Goal: Information Seeking & Learning: Check status

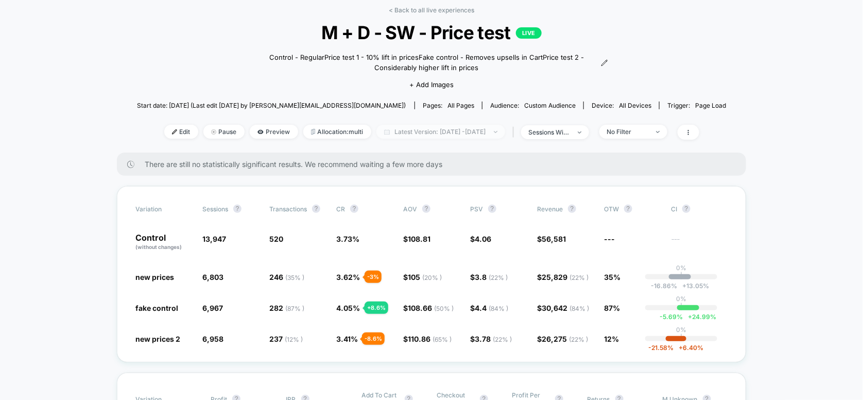
scroll to position [69, 0]
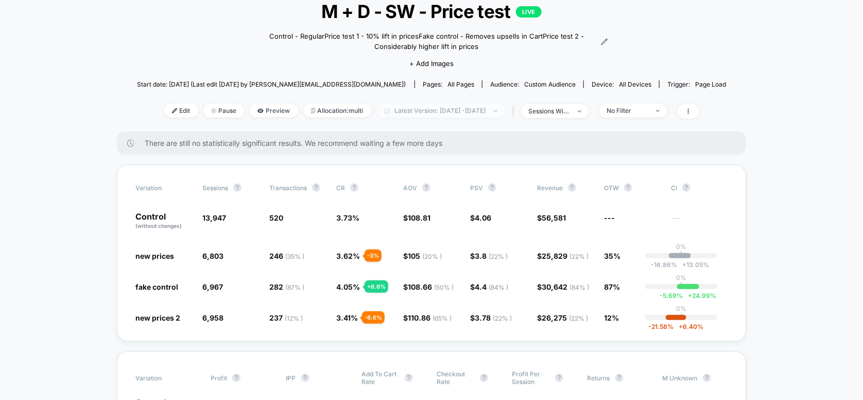
click at [428, 110] on span "Latest Version: [DATE] - [DATE]" at bounding box center [441, 111] width 129 height 14
select select "*"
select select "****"
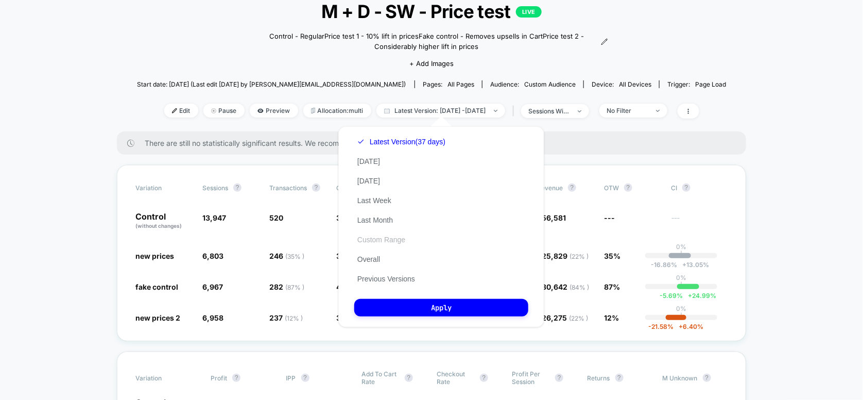
click at [385, 236] on button "Custom Range" at bounding box center [381, 239] width 54 height 9
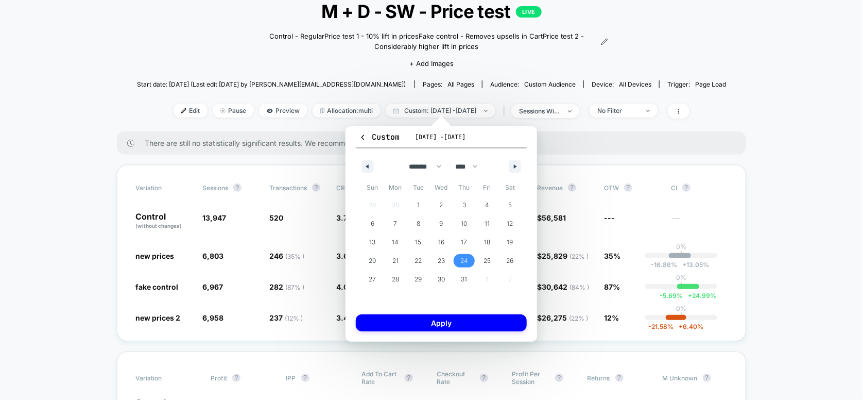
click at [462, 260] on span "24" at bounding box center [464, 260] width 8 height 19
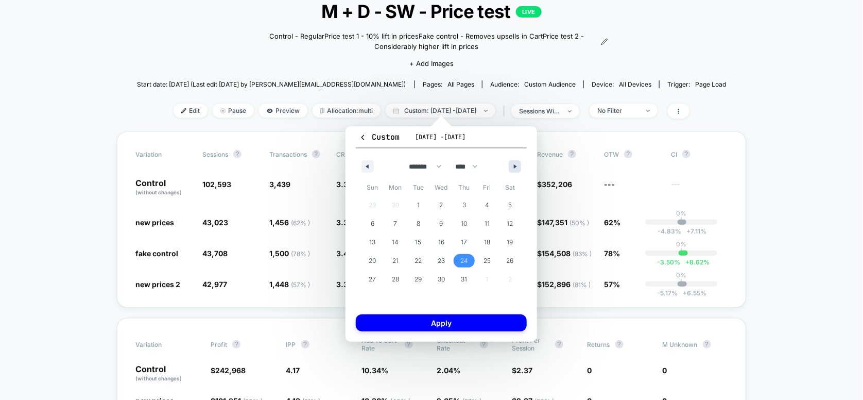
click at [511, 167] on button "button" at bounding box center [515, 166] width 12 height 12
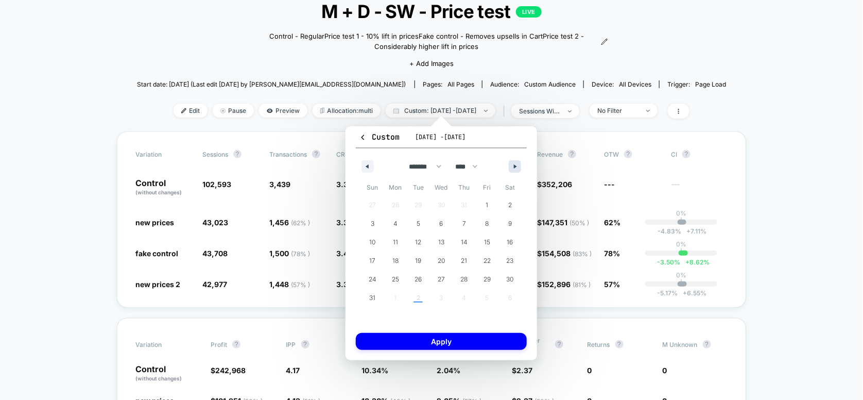
click at [510, 168] on button "button" at bounding box center [515, 166] width 12 height 12
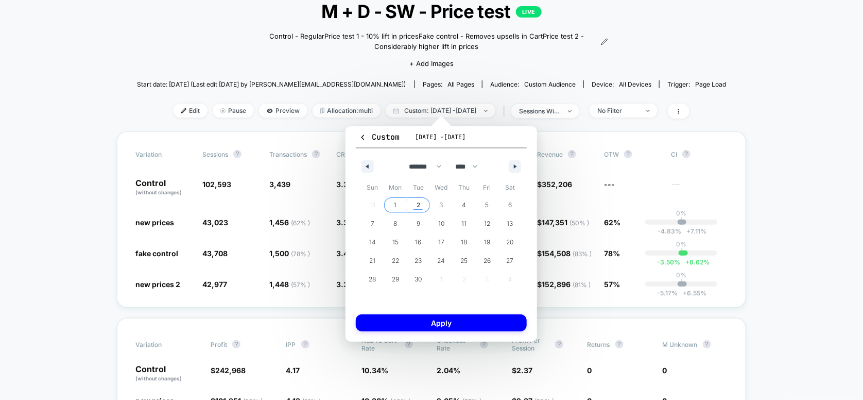
click at [421, 207] on span "2" at bounding box center [418, 204] width 23 height 13
select select "*"
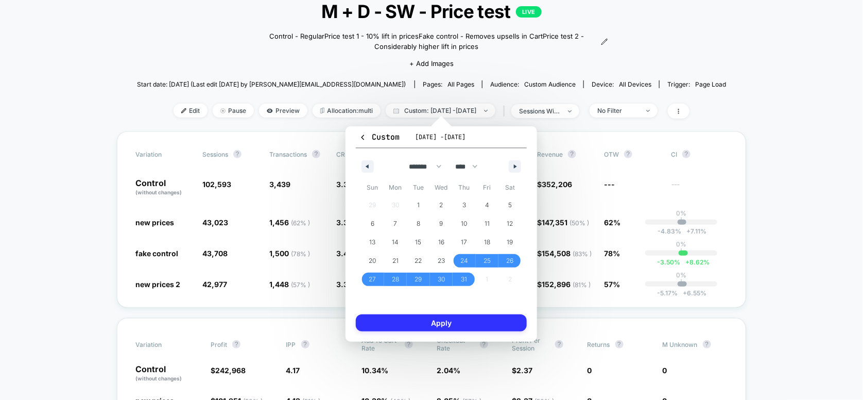
click at [439, 322] on button "Apply" at bounding box center [441, 322] width 171 height 17
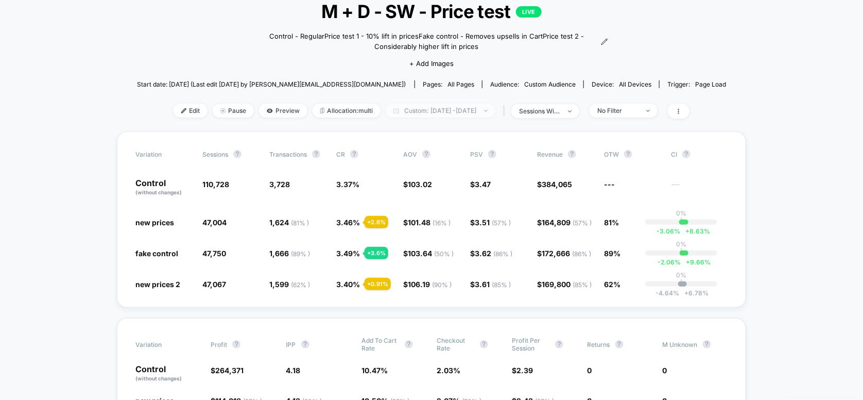
click at [480, 107] on span "Custom: [DATE] - [DATE]" at bounding box center [441, 111] width 110 height 14
select select "*"
select select "****"
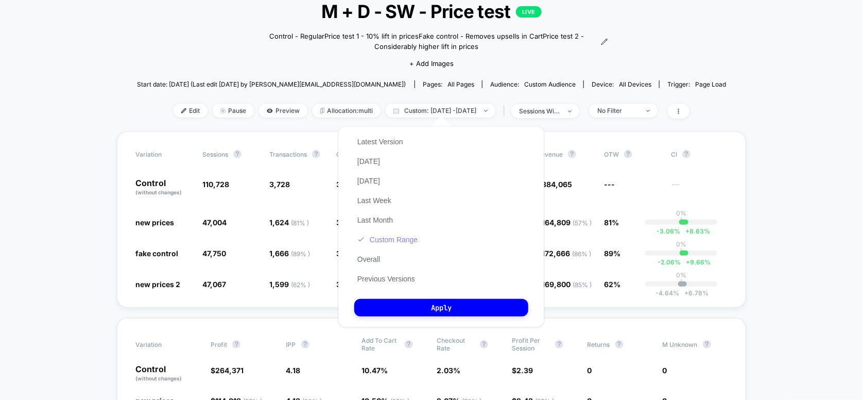
click at [378, 242] on button "Custom Range" at bounding box center [387, 239] width 66 height 9
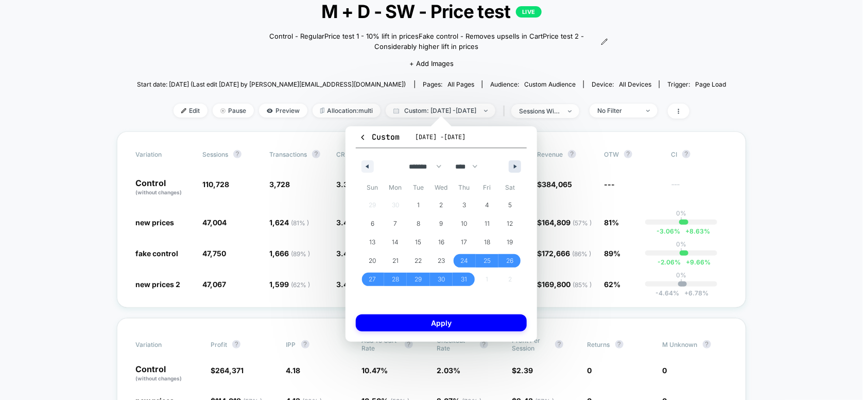
click at [517, 164] on icon "button" at bounding box center [516, 166] width 5 height 4
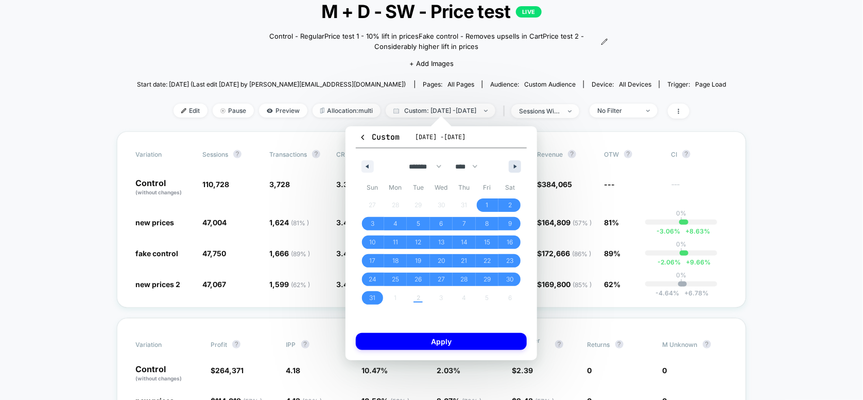
click at [510, 163] on button "button" at bounding box center [515, 166] width 12 height 12
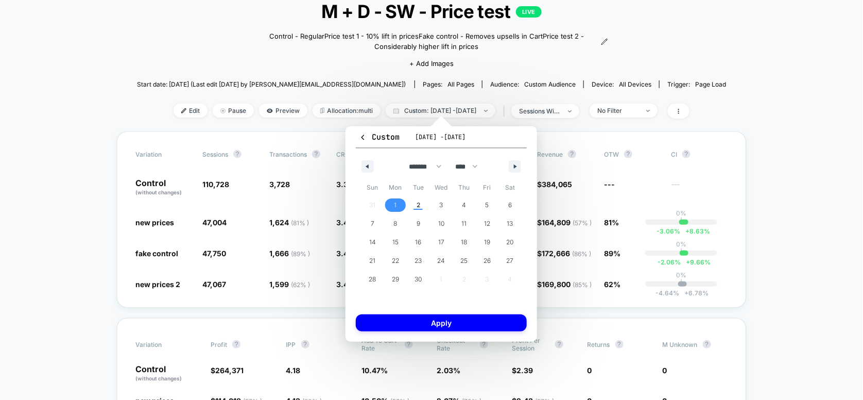
click at [395, 207] on span "1" at bounding box center [395, 205] width 3 height 19
click at [365, 169] on button "button" at bounding box center [368, 166] width 12 height 12
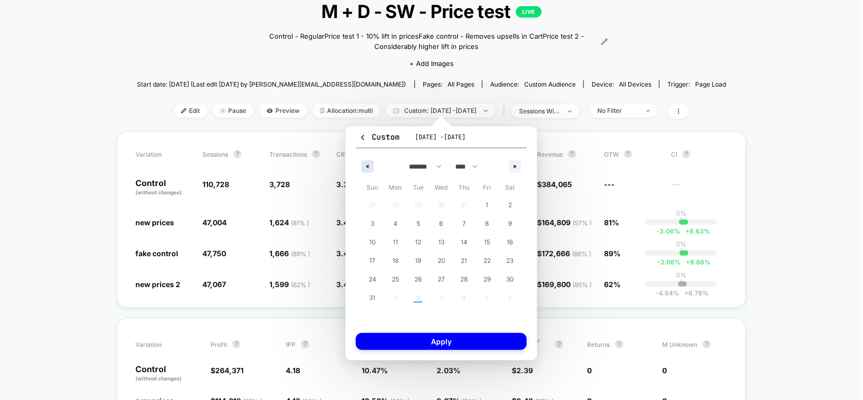
click at [365, 169] on button "button" at bounding box center [368, 166] width 12 height 12
select select "*"
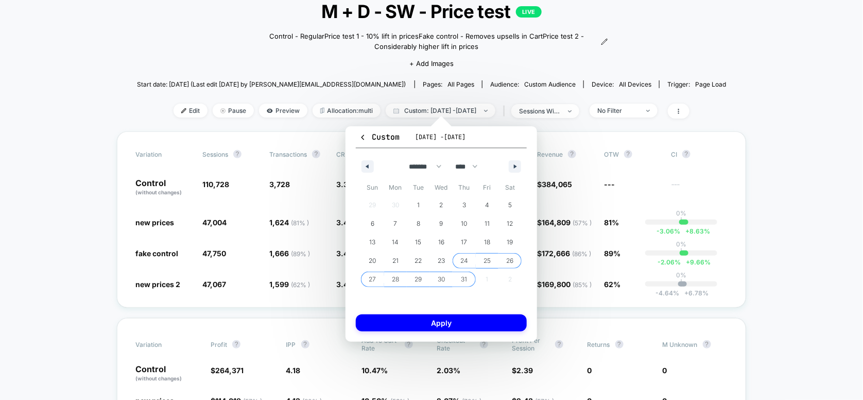
click at [464, 261] on span "24" at bounding box center [464, 260] width 8 height 19
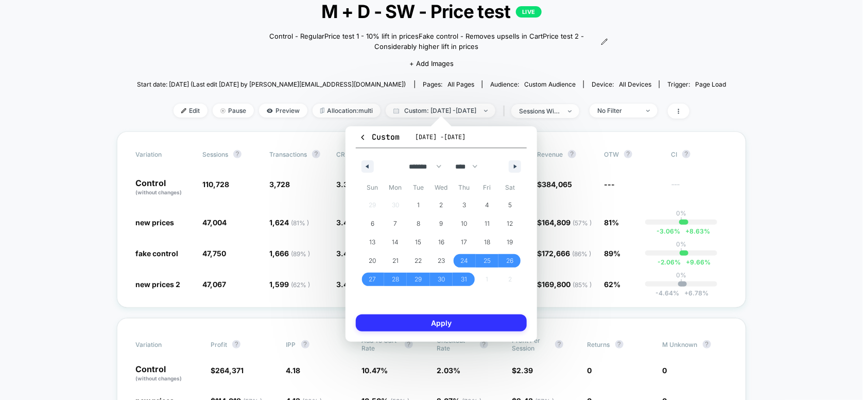
click at [459, 329] on button "Apply" at bounding box center [441, 322] width 171 height 17
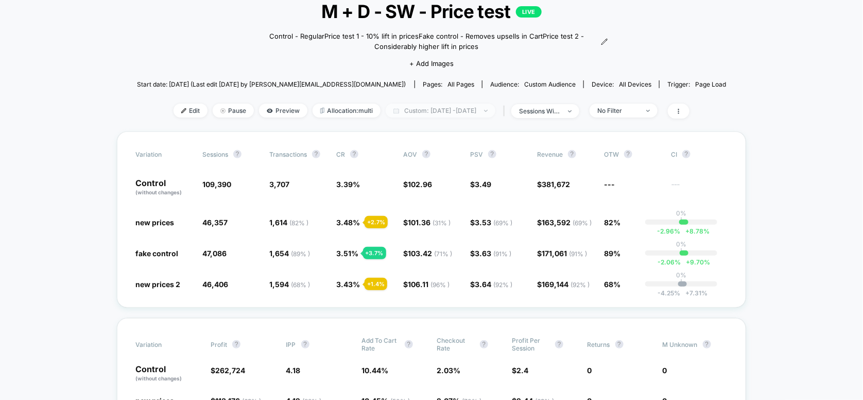
click at [488, 110] on img at bounding box center [486, 111] width 4 height 2
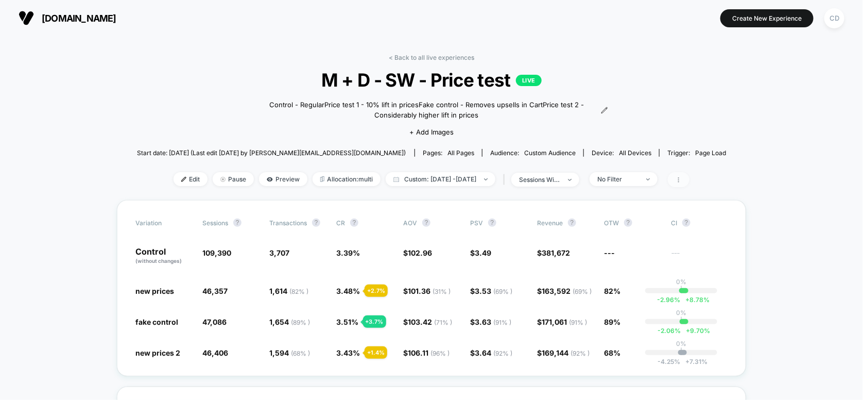
click at [679, 180] on icon at bounding box center [678, 179] width 1 height 5
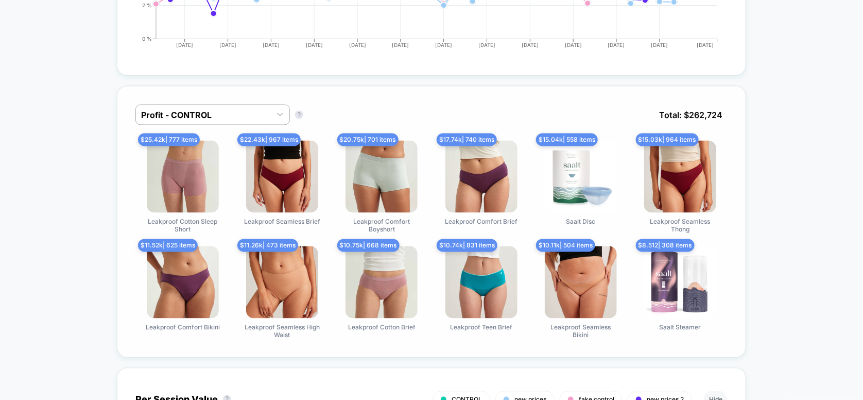
scroll to position [687, 0]
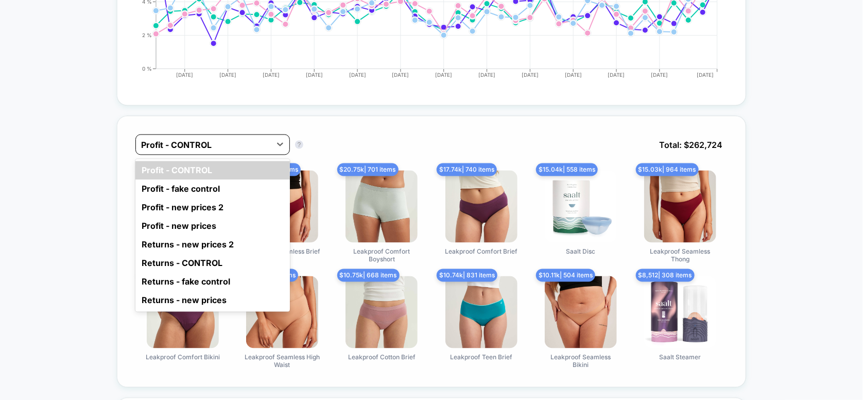
click at [233, 141] on div at bounding box center [203, 145] width 125 height 12
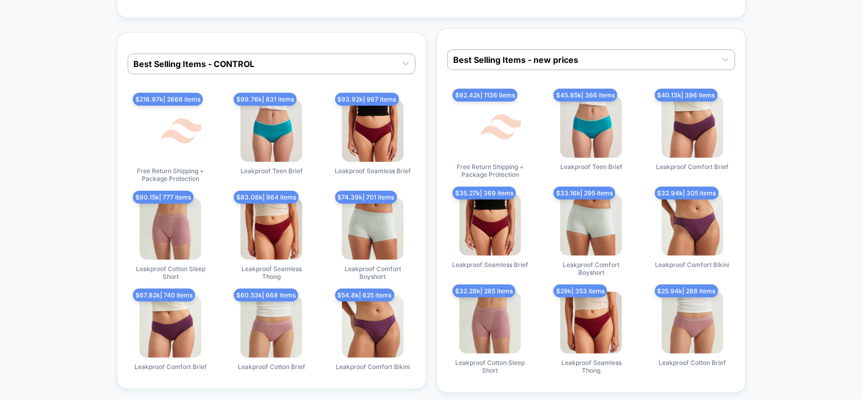
scroll to position [3365, 0]
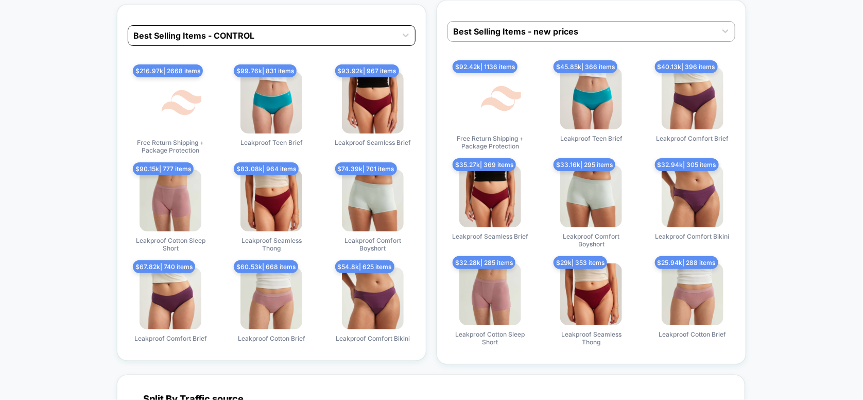
click at [315, 29] on div at bounding box center [262, 35] width 258 height 12
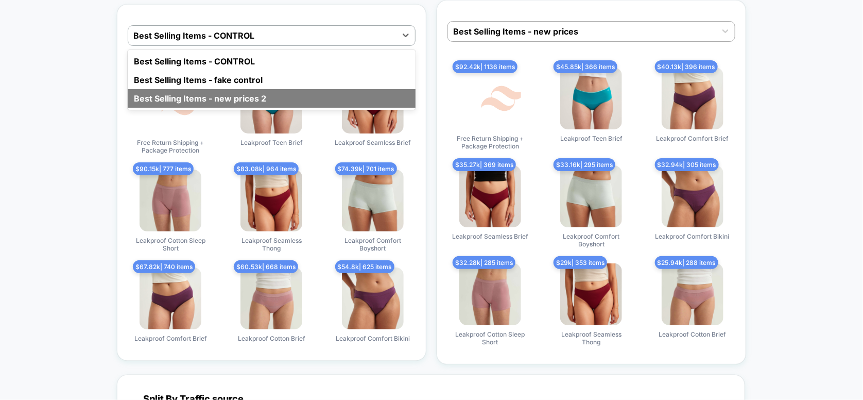
click at [247, 90] on div "Best Selling Items - new prices 2" at bounding box center [272, 98] width 288 height 19
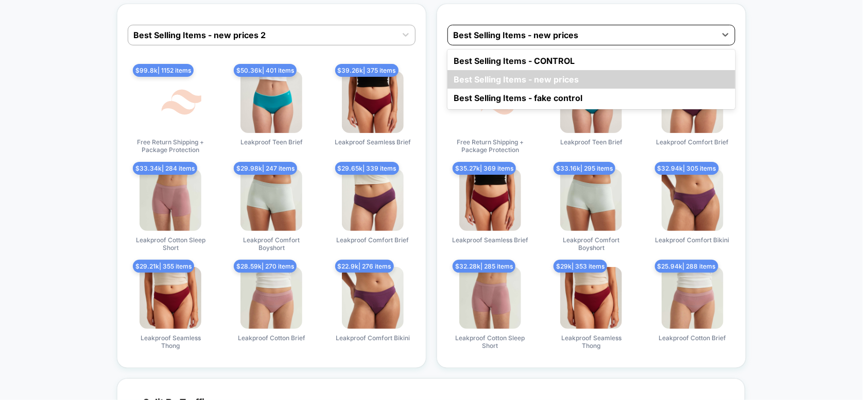
click at [586, 29] on div at bounding box center [582, 35] width 258 height 12
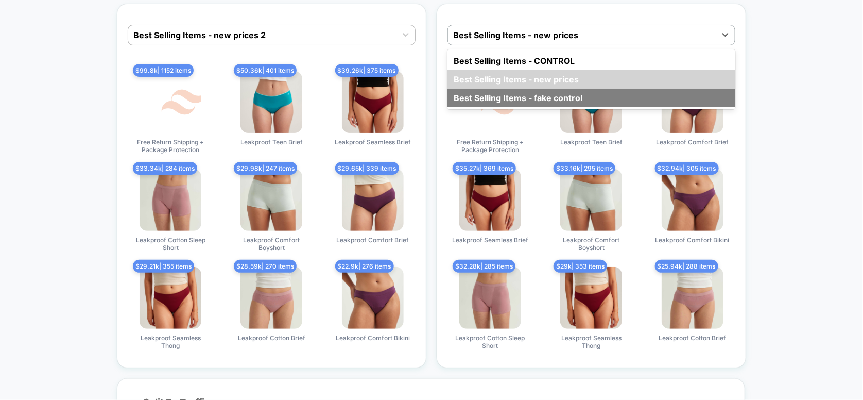
click at [535, 91] on div "Best Selling Items - fake control" at bounding box center [592, 98] width 288 height 19
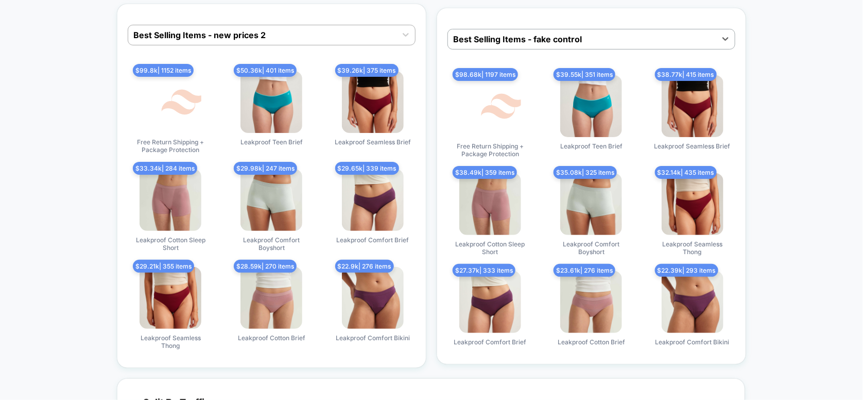
scroll to position [3292, 0]
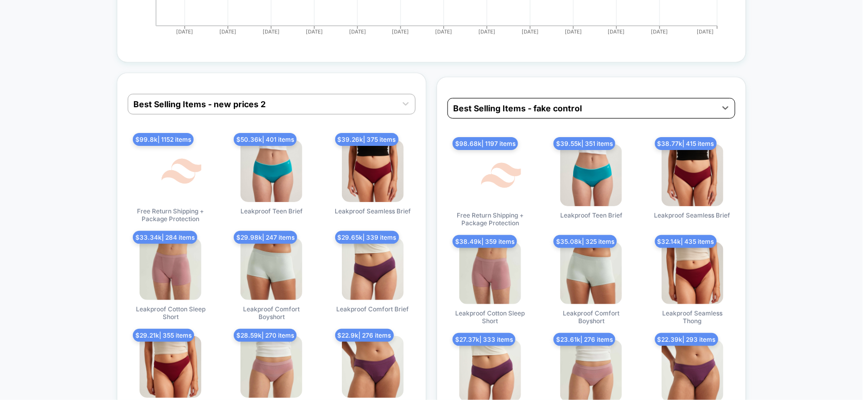
click at [599, 102] on div at bounding box center [582, 108] width 258 height 12
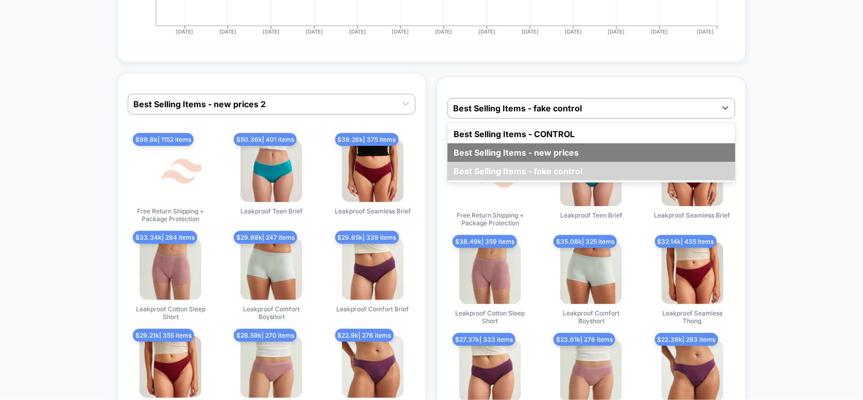
click at [569, 145] on div "Best Selling Items - new prices" at bounding box center [592, 152] width 288 height 19
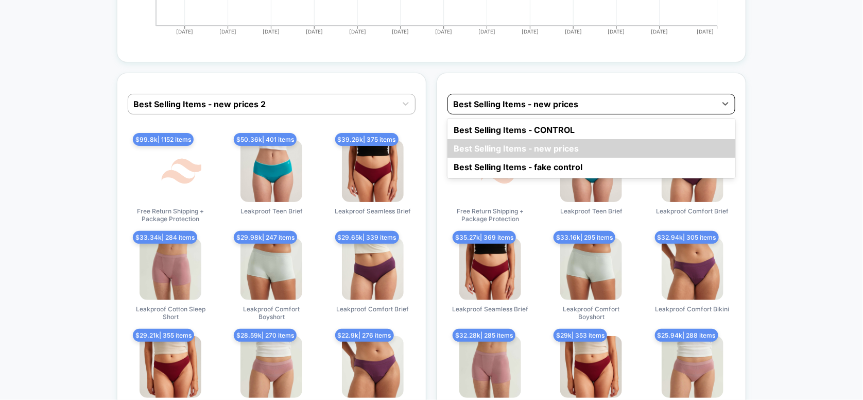
click at [591, 98] on div at bounding box center [582, 104] width 258 height 12
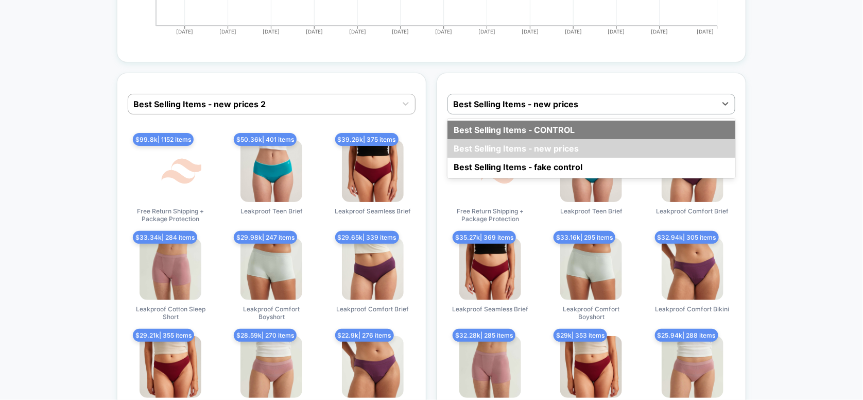
click at [579, 121] on div "Best Selling Items - CONTROL" at bounding box center [592, 130] width 288 height 19
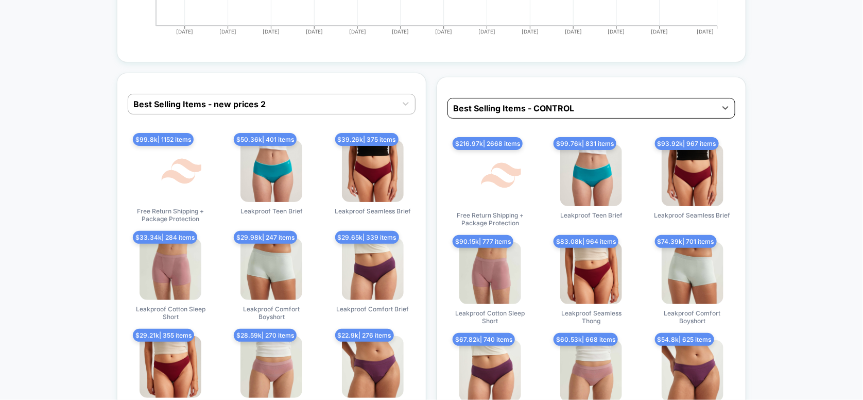
click at [579, 104] on div at bounding box center [582, 108] width 258 height 12
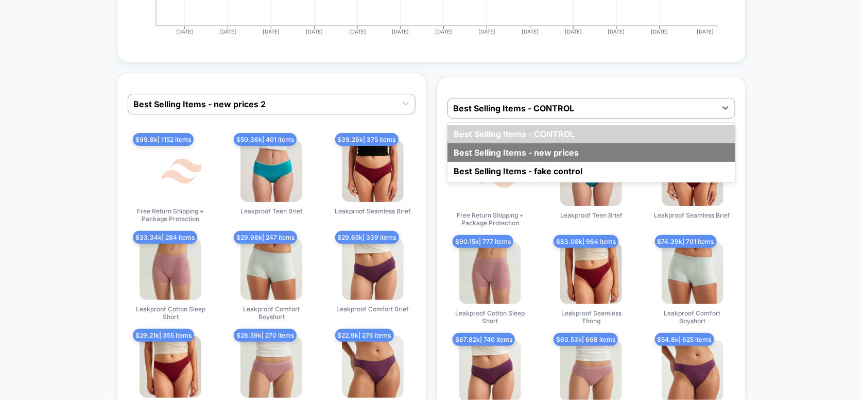
click at [568, 144] on div "Best Selling Items - new prices" at bounding box center [592, 152] width 288 height 19
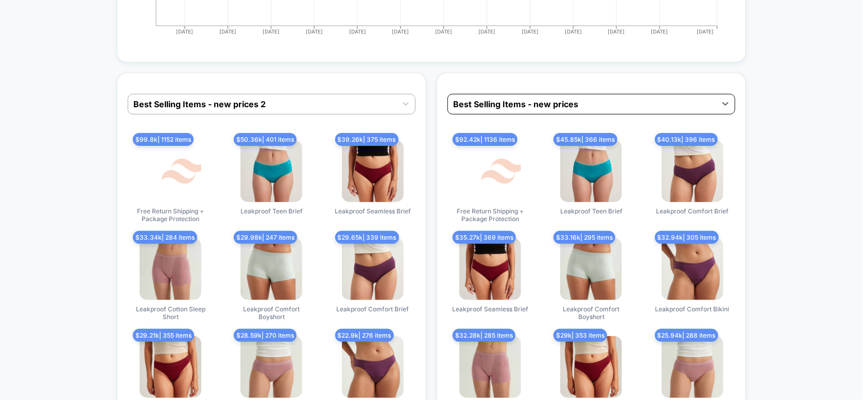
click at [590, 100] on div at bounding box center [582, 104] width 258 height 12
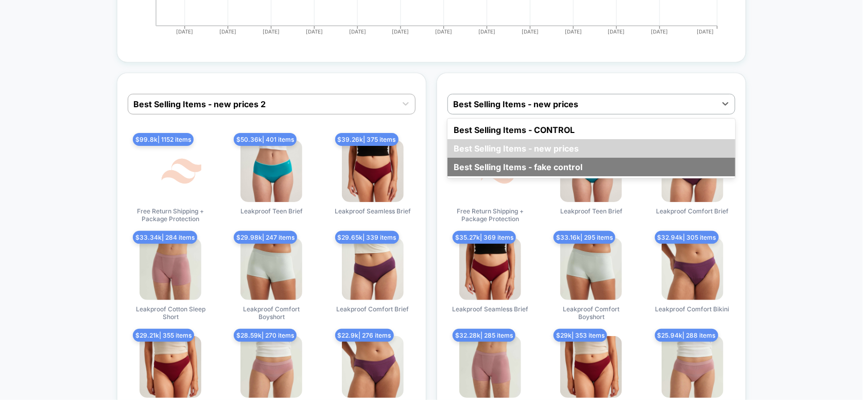
click at [584, 158] on div "Best Selling Items - fake control" at bounding box center [592, 167] width 288 height 19
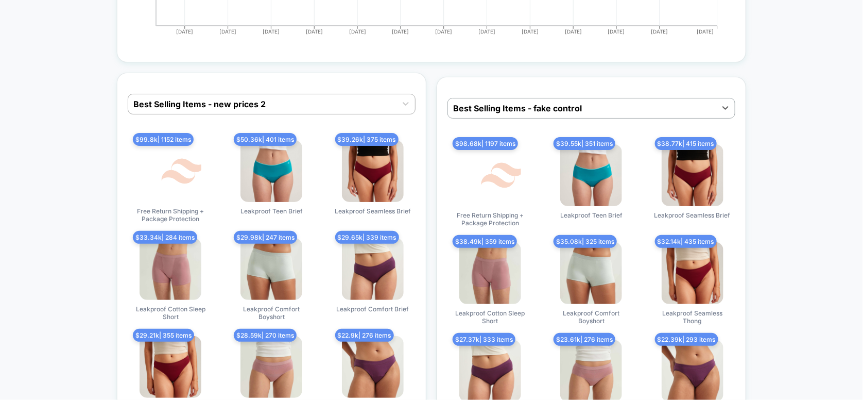
scroll to position [3361, 0]
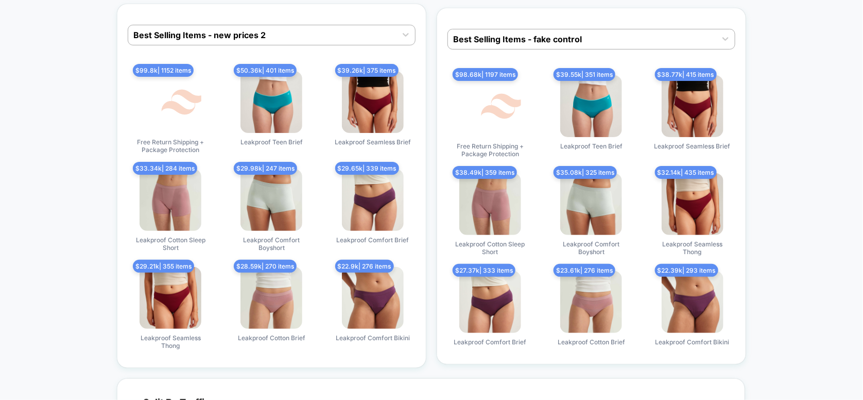
drag, startPoint x: 219, startPoint y: 43, endPoint x: 267, endPoint y: 82, distance: 61.5
click at [267, 82] on div "Best Selling Items - new prices 2 $ 99.8k | 1152 items Free Return Shipping + P…" at bounding box center [272, 186] width 310 height 364
click at [528, 35] on div at bounding box center [582, 39] width 258 height 12
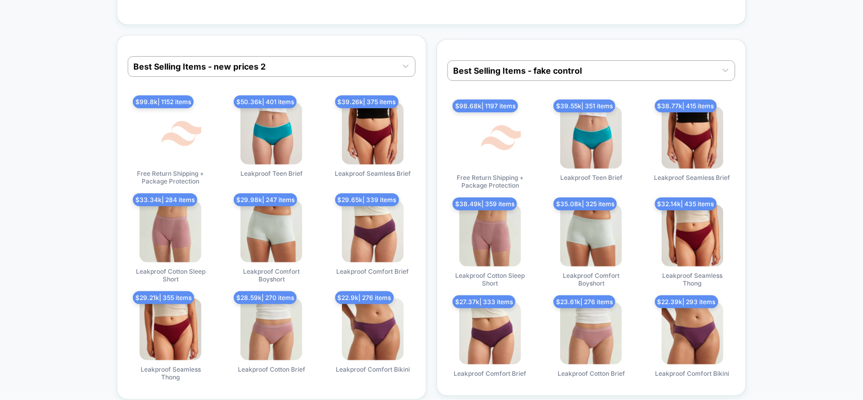
scroll to position [3292, 0]
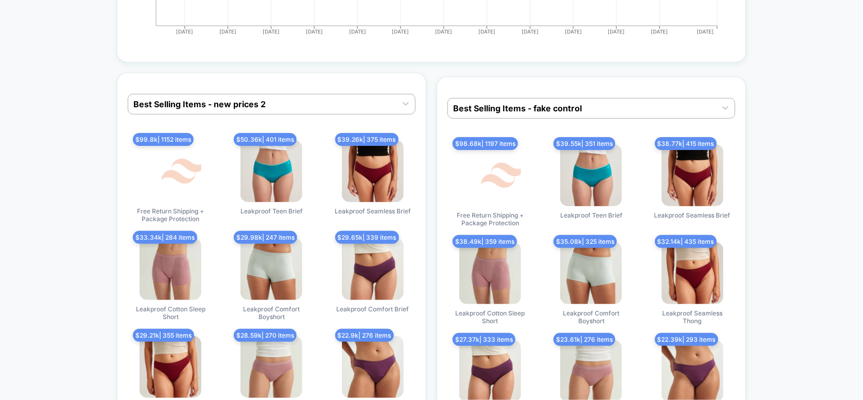
click at [256, 133] on span "$ 50.36k | 401 items" at bounding box center [265, 139] width 63 height 13
click at [241, 133] on span "$ 50.36k | 401 items" at bounding box center [265, 139] width 63 height 13
click at [266, 207] on span "Leakproof Teen Brief" at bounding box center [272, 211] width 62 height 8
click at [280, 133] on span "$ 50.36k | 401 items" at bounding box center [265, 139] width 63 height 13
click at [272, 158] on img at bounding box center [272, 171] width 62 height 62
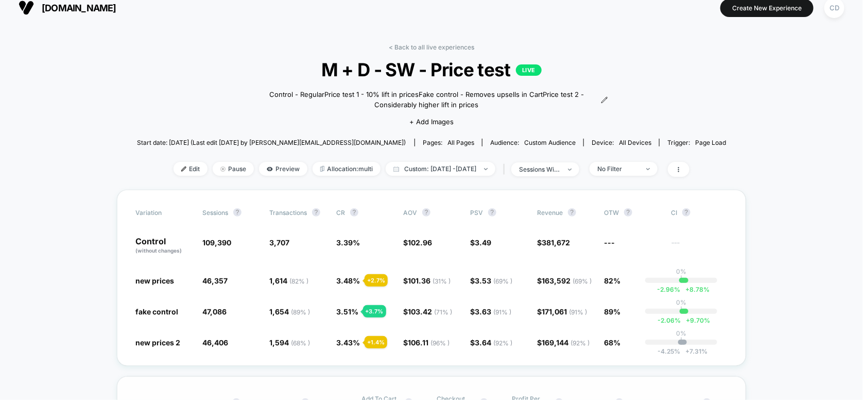
scroll to position [0, 0]
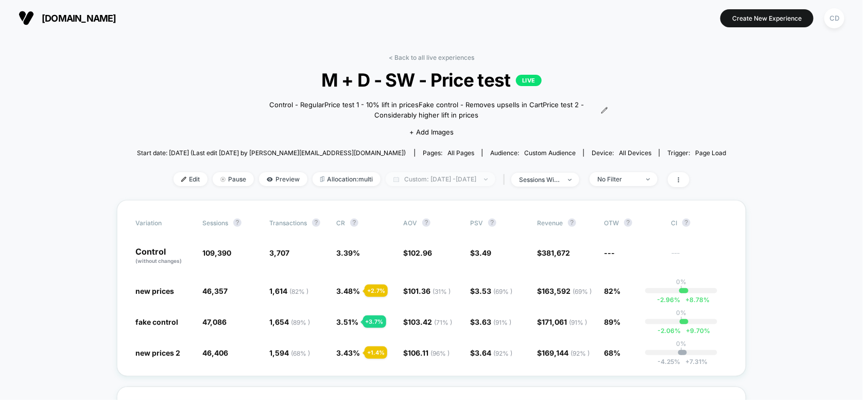
click at [433, 184] on span "Custom: [DATE] - [DATE]" at bounding box center [441, 179] width 110 height 14
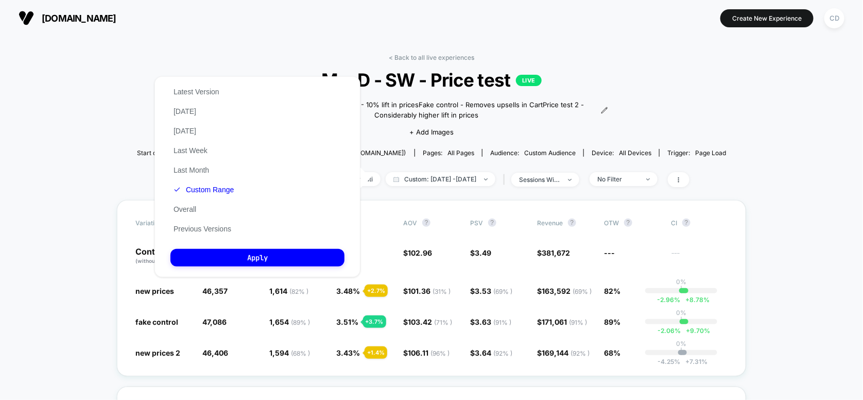
click at [679, 72] on div "< Back to all live experiences M + D - SW - Price test LIVE Control - Regular P…" at bounding box center [432, 127] width 590 height 146
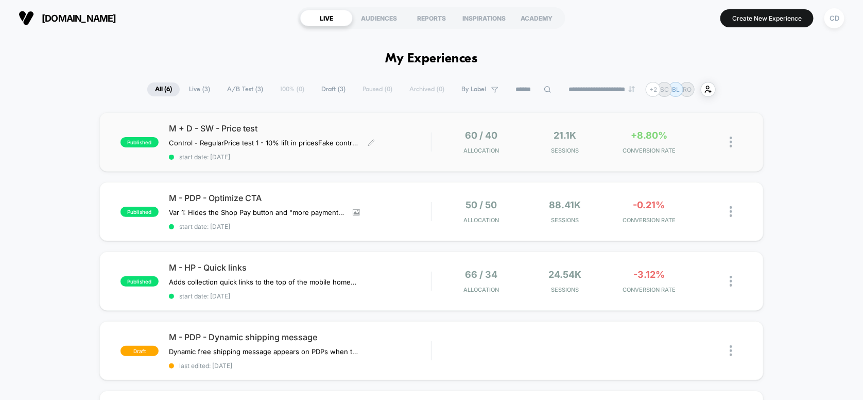
click at [386, 129] on span "M + D - SW - Price test" at bounding box center [300, 128] width 263 height 10
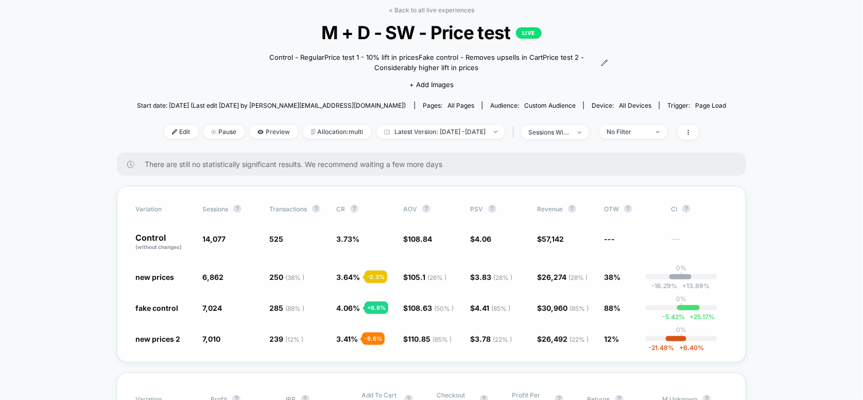
scroll to position [69, 0]
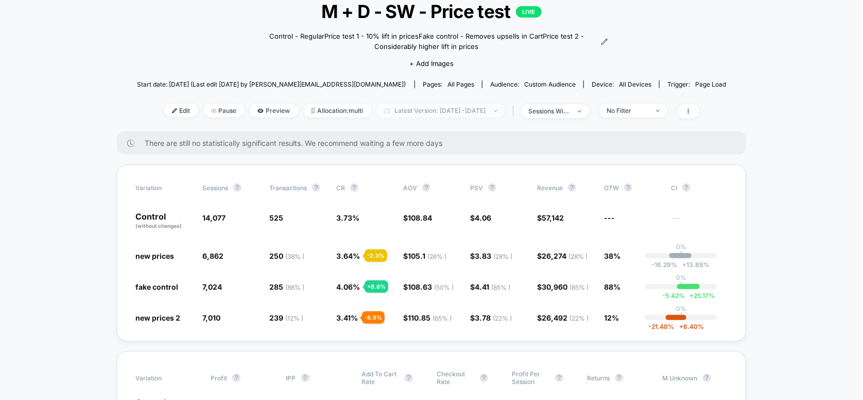
click at [398, 107] on span "Latest Version: Aug 27, 2025 - Sep 2, 2025" at bounding box center [441, 111] width 129 height 14
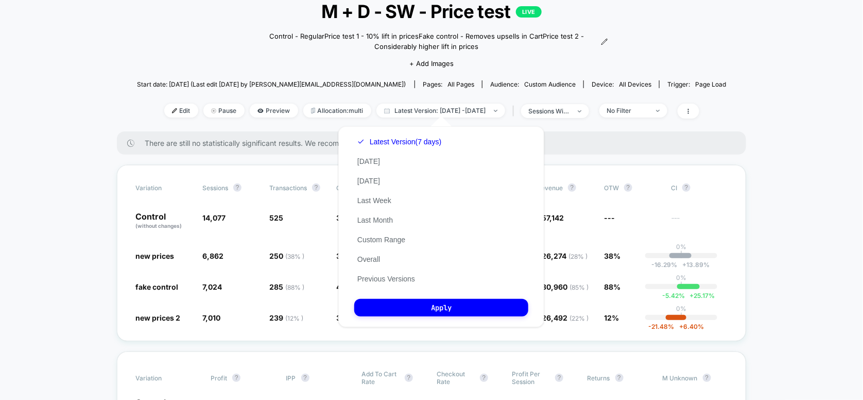
click at [364, 247] on div "Latest Version (7 days) Today Yesterday Last Week Last Month Custom Range Overa…" at bounding box center [399, 210] width 90 height 157
click at [364, 244] on button "Custom Range" at bounding box center [381, 239] width 54 height 9
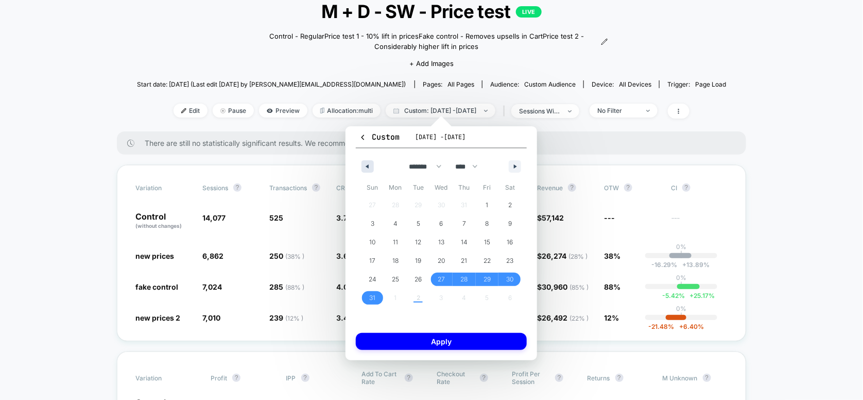
click at [366, 167] on icon "button" at bounding box center [366, 166] width 5 height 4
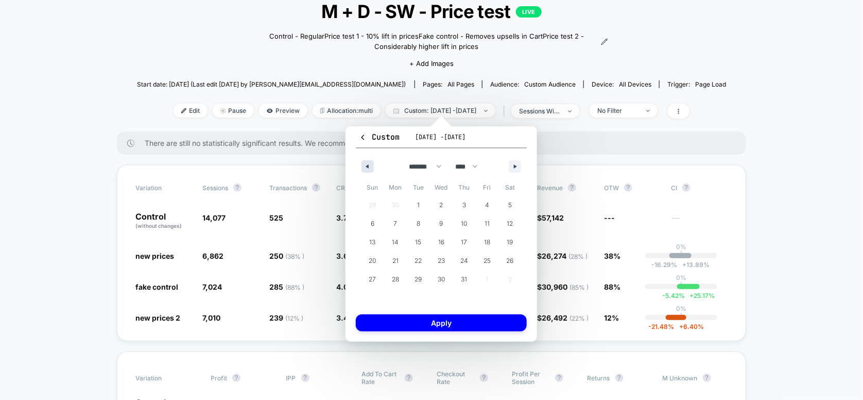
click at [366, 167] on icon "button" at bounding box center [366, 166] width 5 height 4
click at [515, 165] on icon "button" at bounding box center [516, 166] width 5 height 4
click at [463, 261] on span "24" at bounding box center [464, 260] width 8 height 19
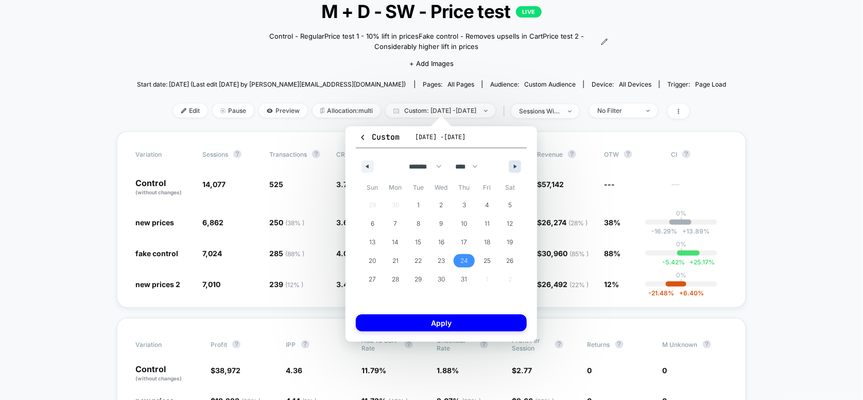
click at [514, 168] on button "button" at bounding box center [515, 166] width 12 height 12
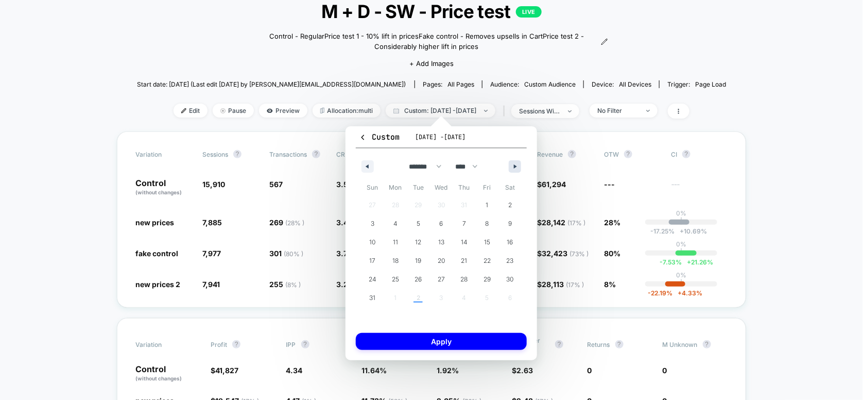
click at [516, 170] on button "button" at bounding box center [515, 166] width 12 height 12
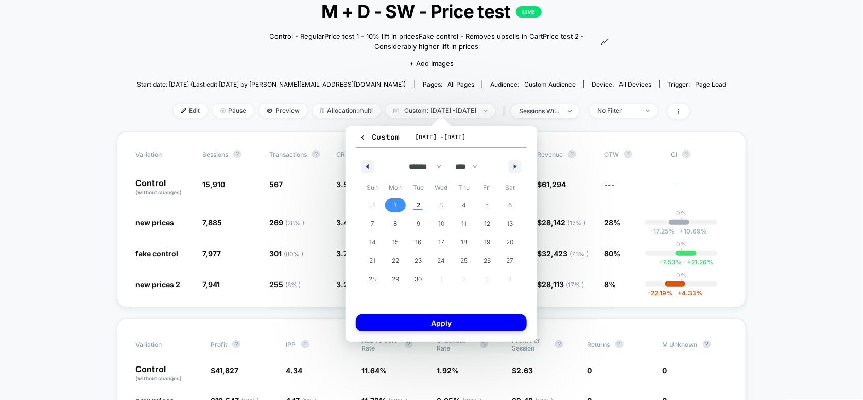
click at [399, 208] on span "1" at bounding box center [395, 204] width 23 height 13
select select "*"
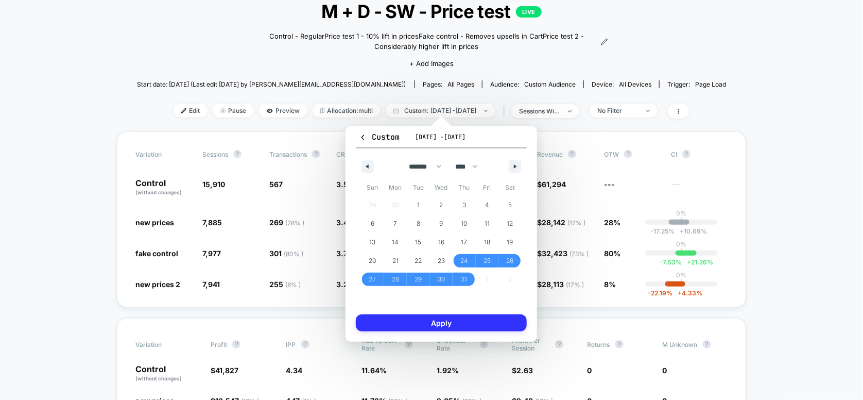
click at [438, 325] on button "Apply" at bounding box center [441, 322] width 171 height 17
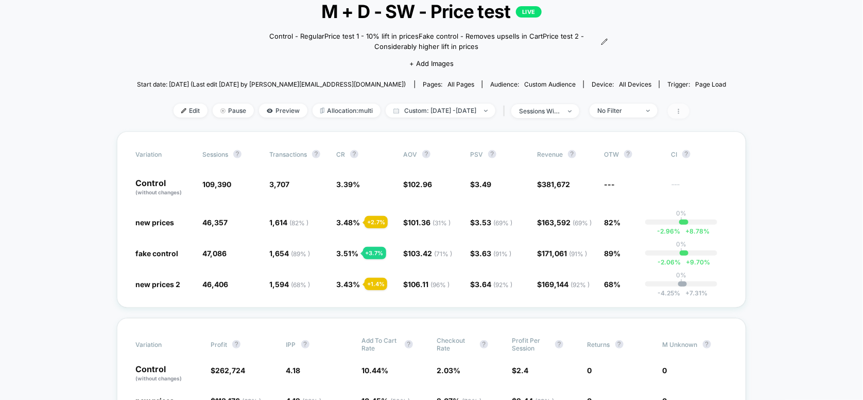
click at [690, 110] on span at bounding box center [679, 111] width 22 height 15
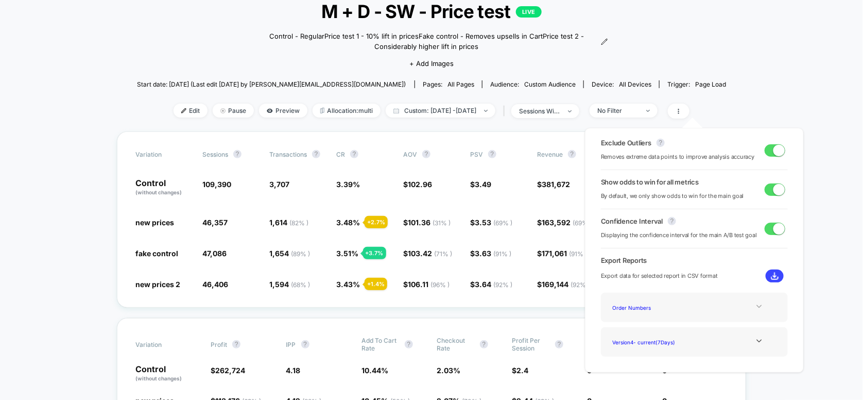
click at [756, 307] on icon at bounding box center [760, 306] width 8 height 8
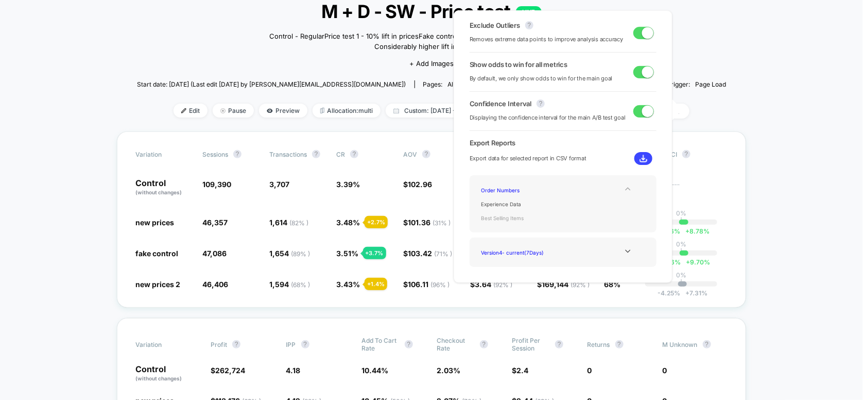
click at [510, 216] on div "Best Selling Items" at bounding box center [518, 218] width 82 height 14
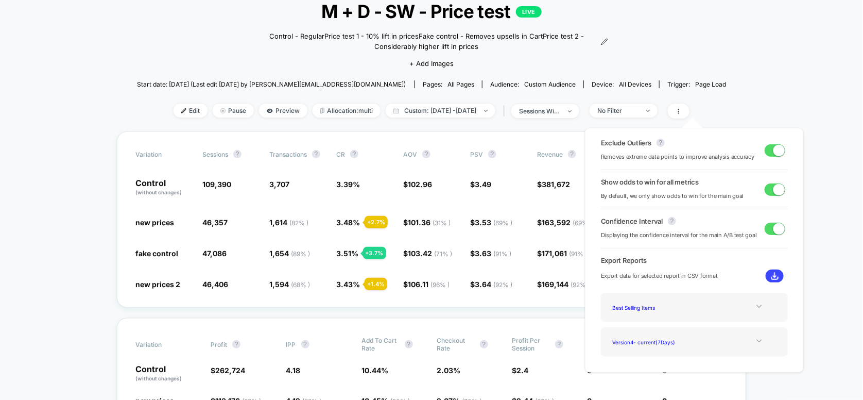
click at [756, 339] on icon at bounding box center [760, 341] width 8 height 8
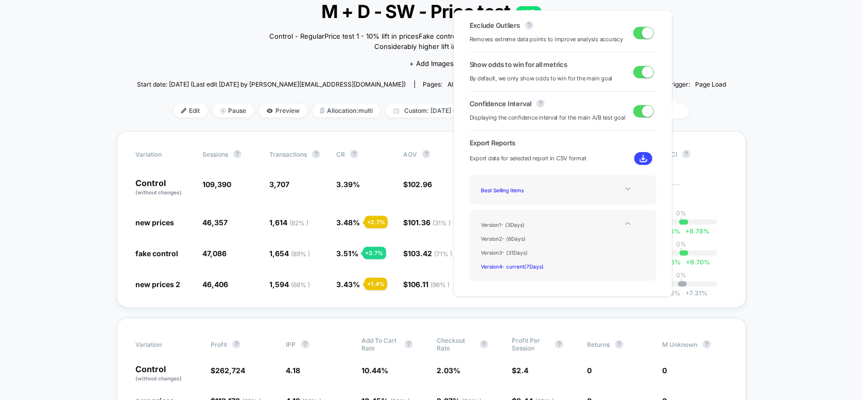
click at [624, 222] on icon at bounding box center [628, 223] width 8 height 8
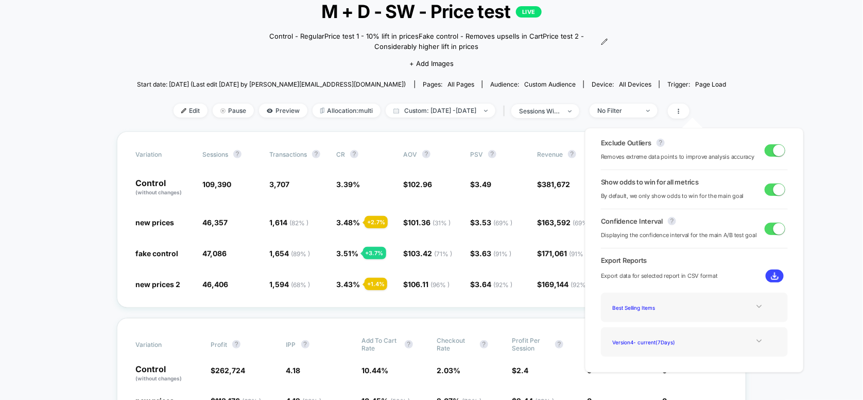
click at [756, 340] on icon at bounding box center [760, 341] width 8 height 8
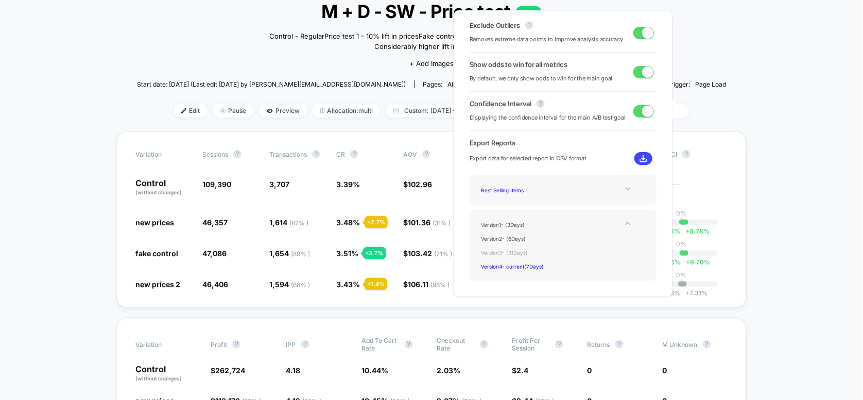
click at [495, 251] on div "Version 3 - ( 31 Days)" at bounding box center [518, 252] width 82 height 14
click at [519, 252] on div "Version 3 - ( 31 Days)" at bounding box center [518, 252] width 82 height 14
click at [664, 197] on div "Exclude Outliers ? Removes extreme data points to improve analysis accuracy Sho…" at bounding box center [563, 153] width 219 height 286
click at [640, 159] on img at bounding box center [644, 159] width 8 height 8
